Goal: Task Accomplishment & Management: Complete application form

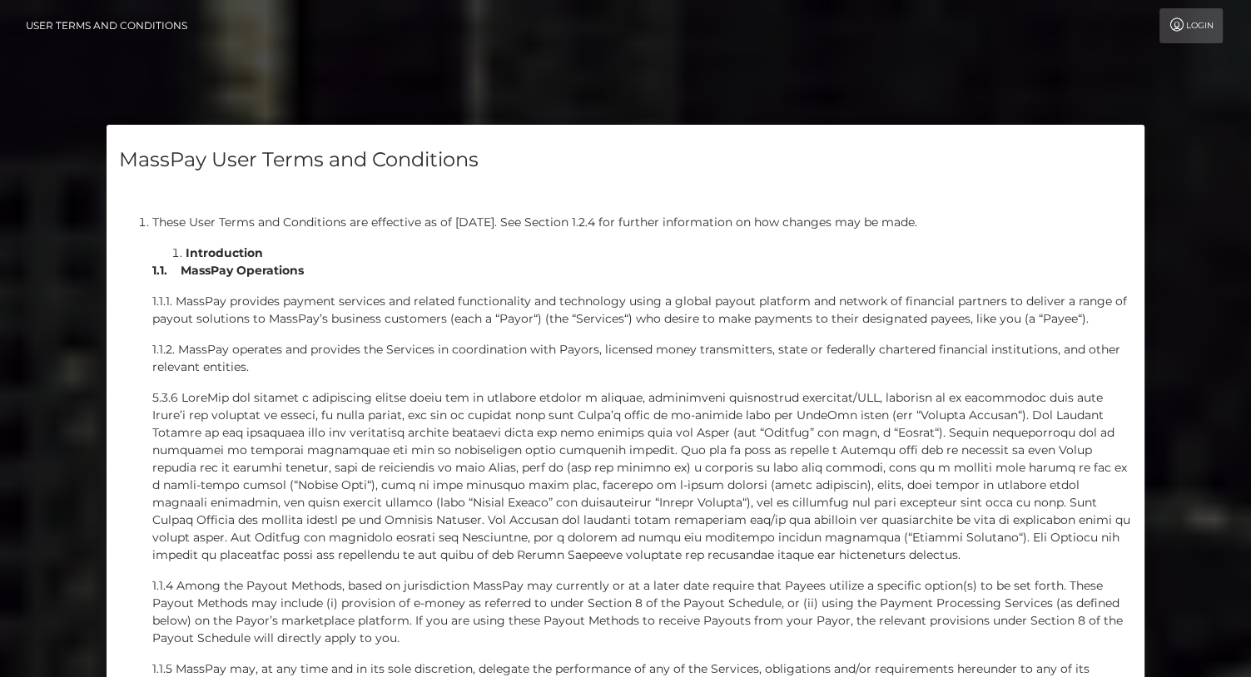
click at [170, 22] on link "User Terms and Conditions" at bounding box center [106, 25] width 161 height 35
click at [334, 161] on h4 "MassPay User Terms and Conditions" at bounding box center [626, 160] width 1014 height 29
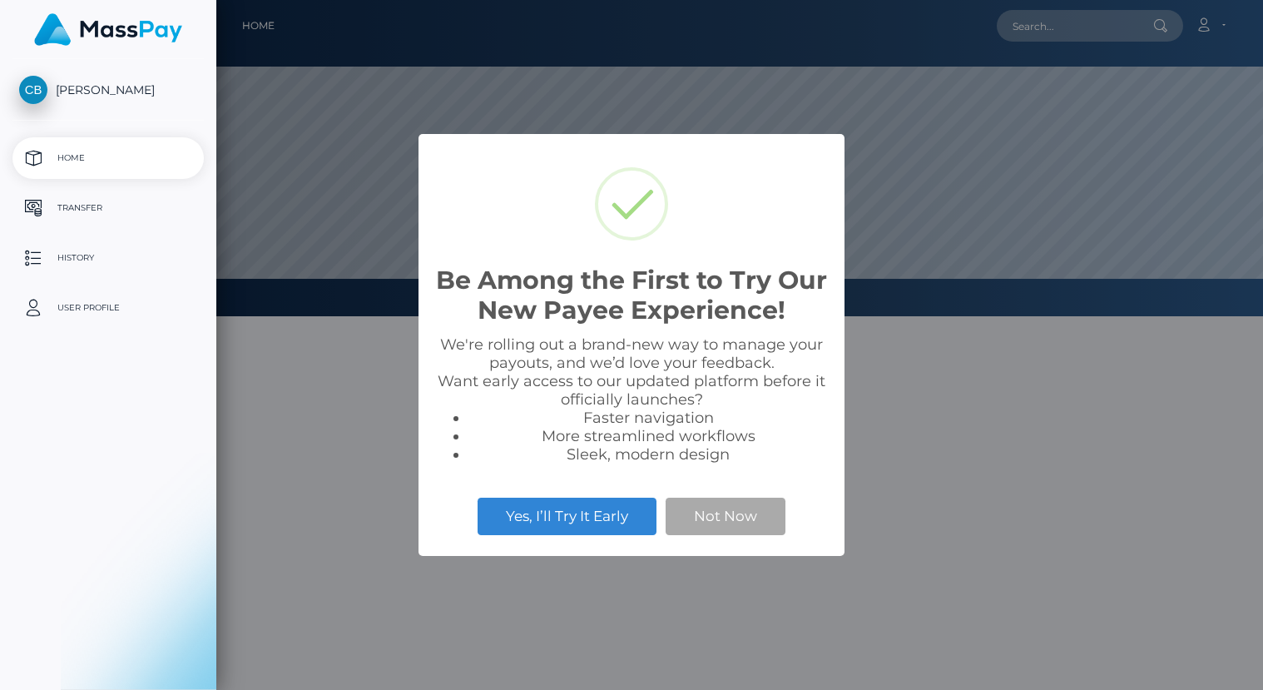
scroll to position [316, 1047]
select select
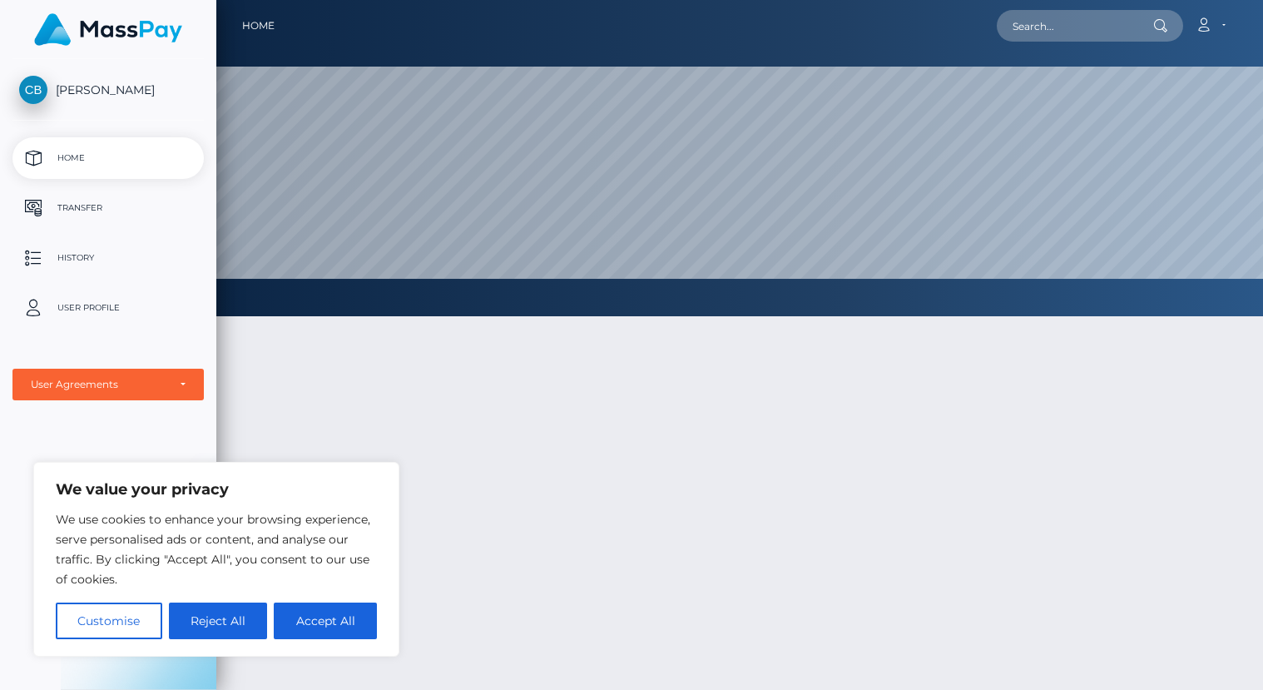
click at [543, 538] on div at bounding box center [739, 585] width 1047 height 588
click at [232, 633] on button "Reject All" at bounding box center [218, 621] width 99 height 37
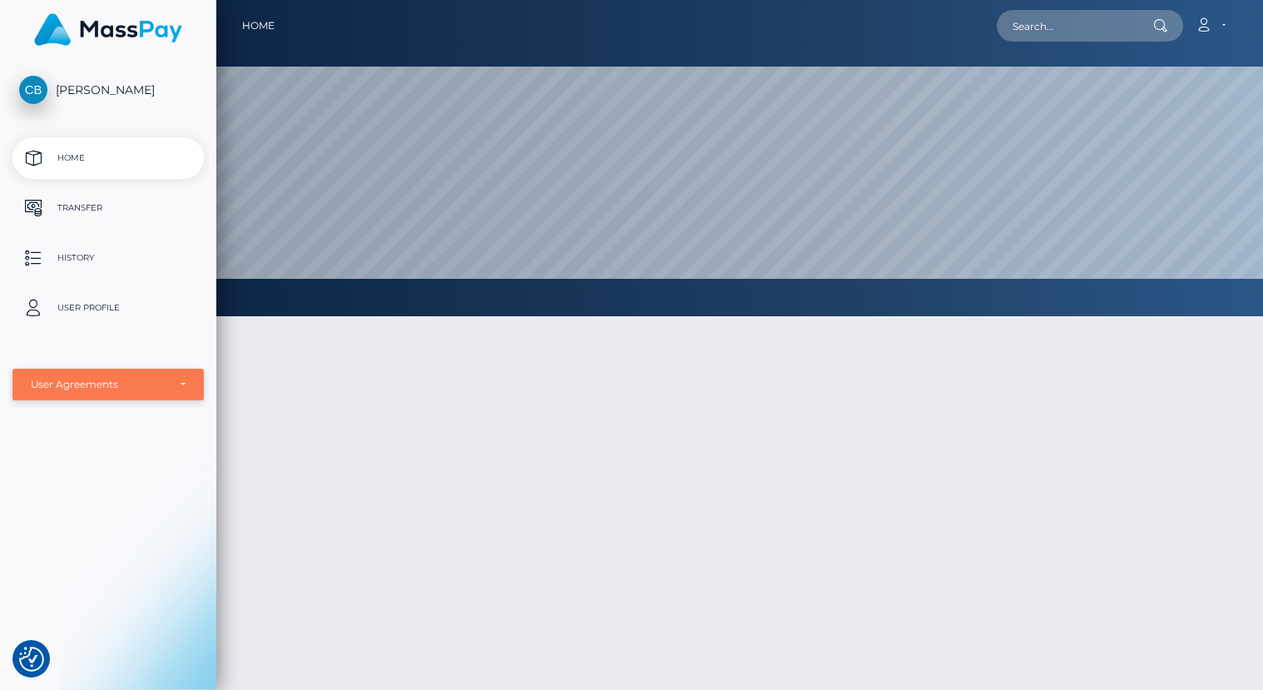
click at [184, 385] on div "User Agreements" at bounding box center [108, 384] width 155 height 13
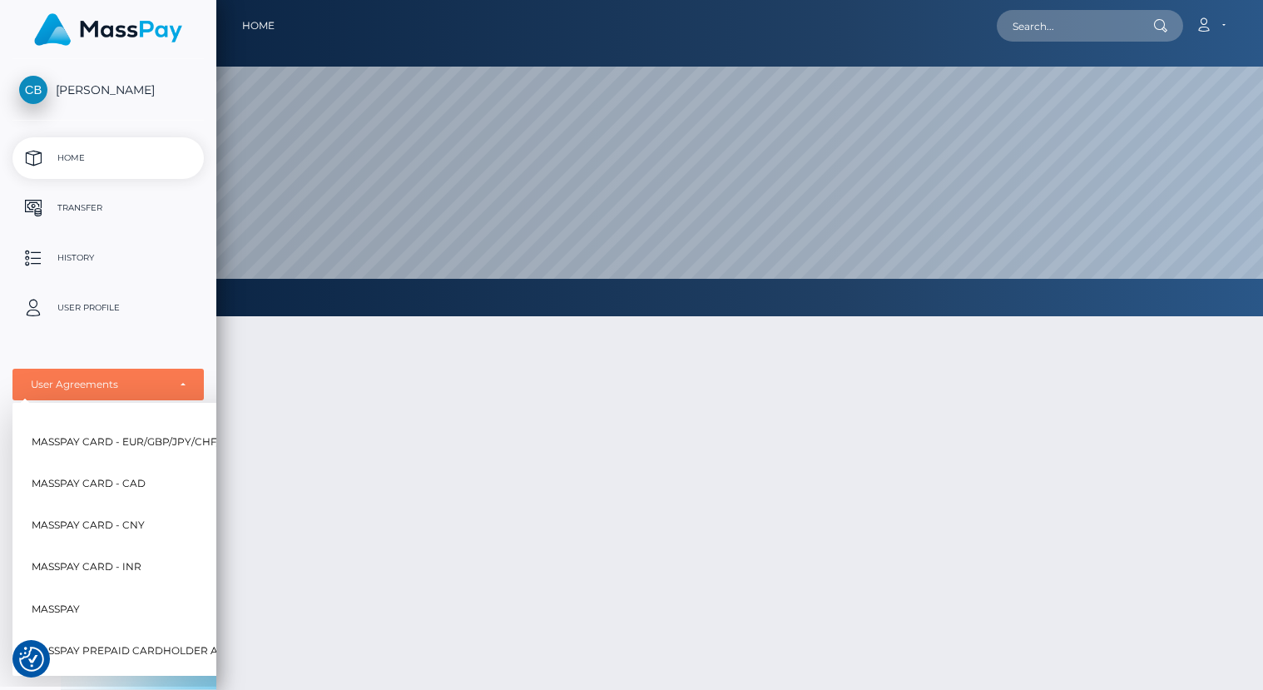
scroll to position [0, 0]
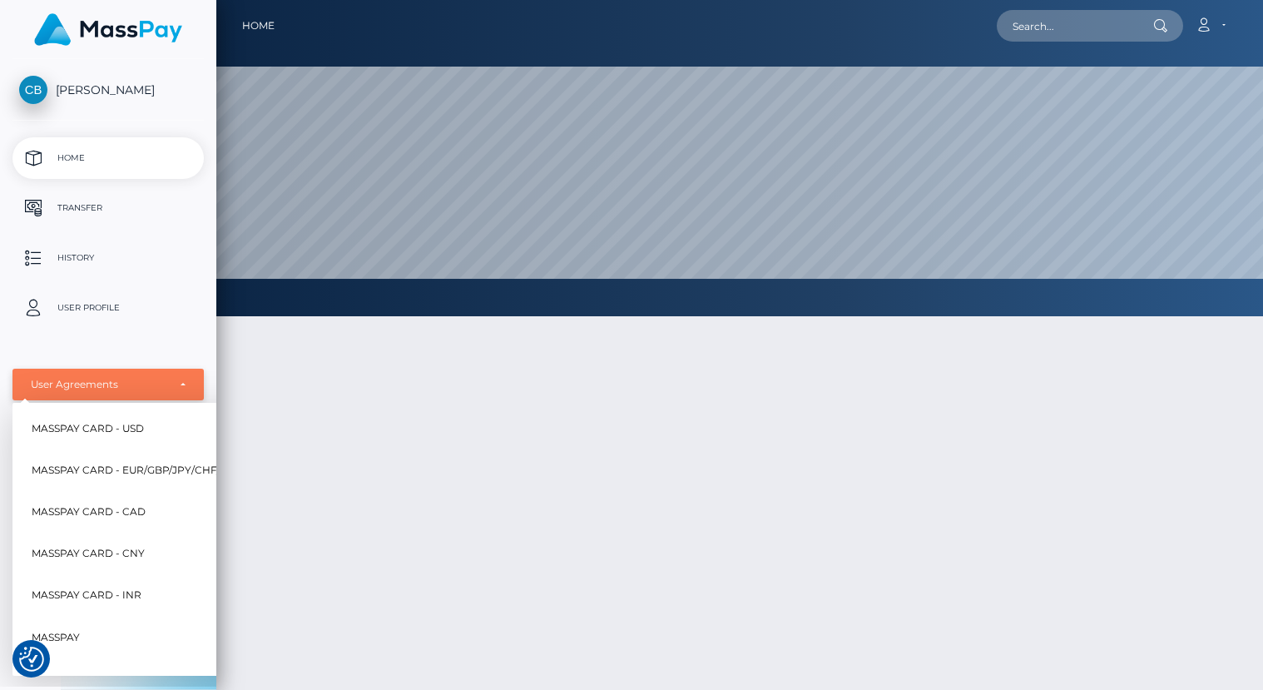
click at [186, 379] on div "User Agreements" at bounding box center [107, 385] width 191 height 32
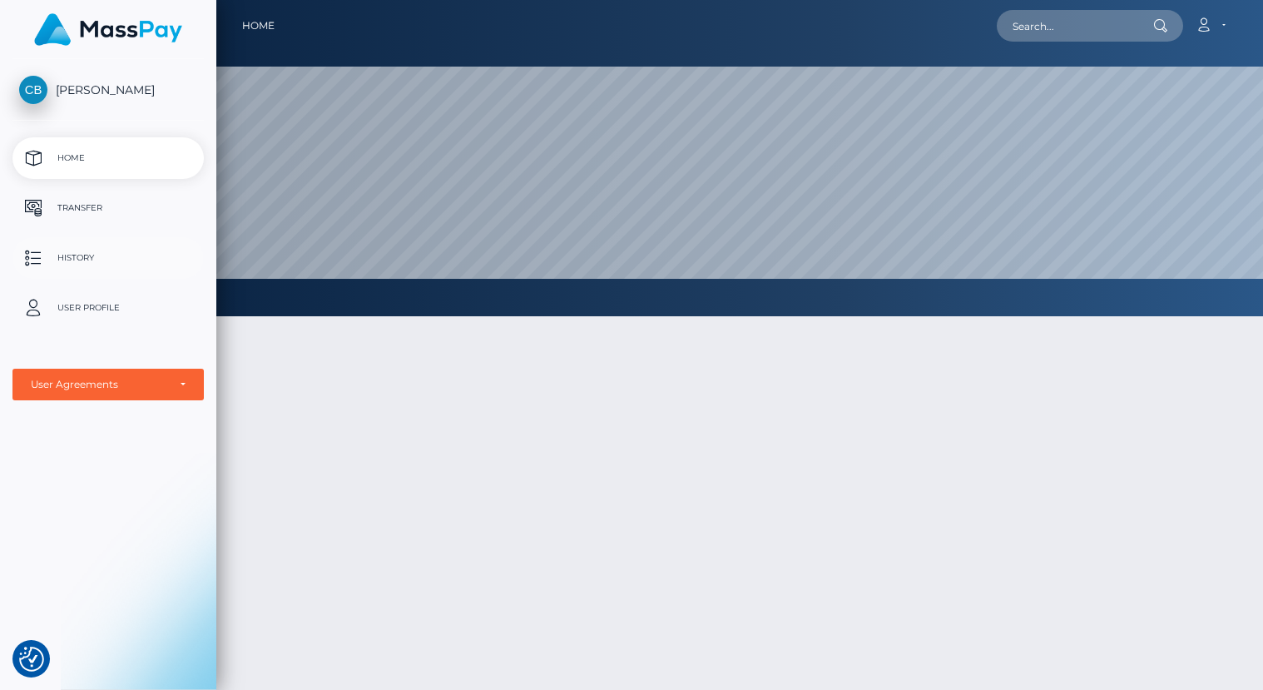
click at [88, 258] on p "History" at bounding box center [108, 258] width 178 height 25
